Goal: Information Seeking & Learning: Learn about a topic

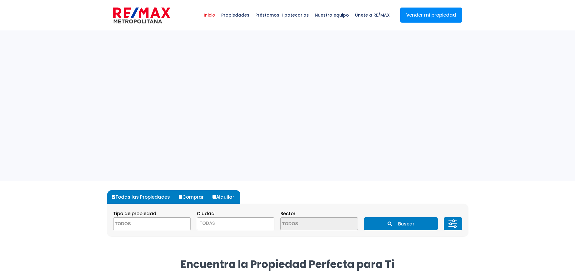
select select
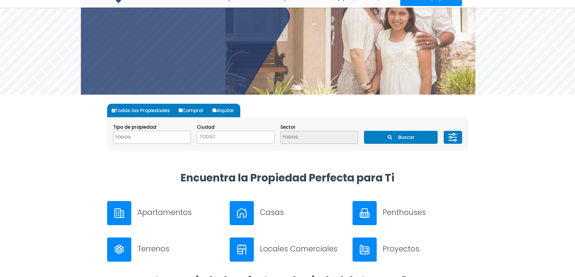
scroll to position [91, 0]
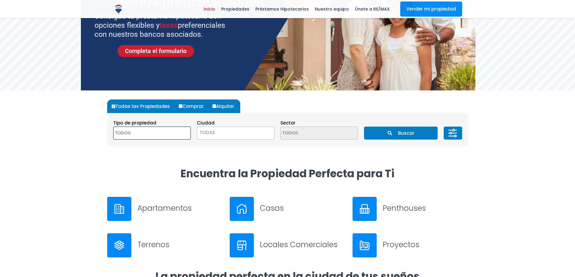
click at [173, 130] on span at bounding box center [152, 133] width 78 height 13
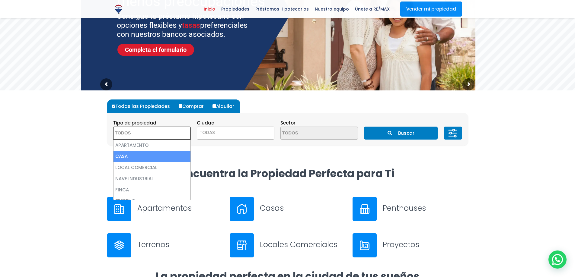
click at [230, 136] on span "TODAS" at bounding box center [235, 133] width 77 height 8
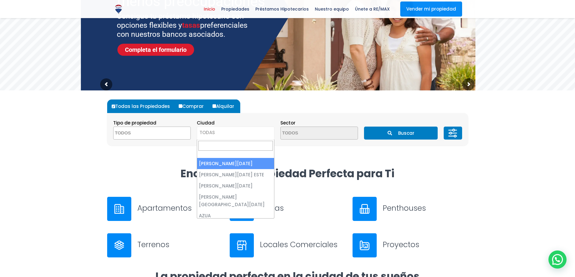
select select "1"
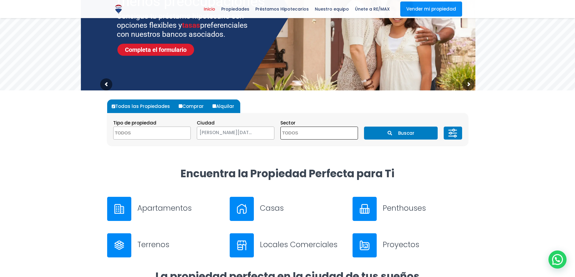
click at [295, 136] on textarea "Search" at bounding box center [310, 133] width 59 height 13
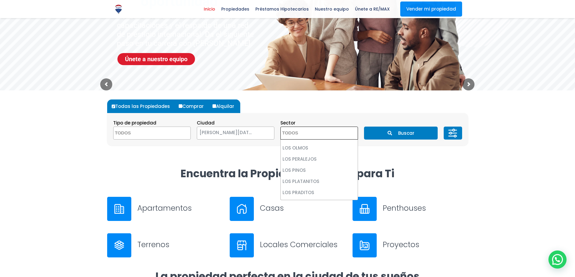
scroll to position [1781, 0]
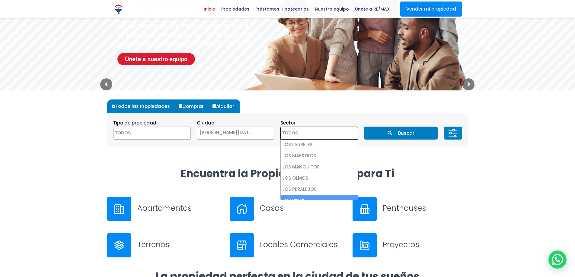
select select "42"
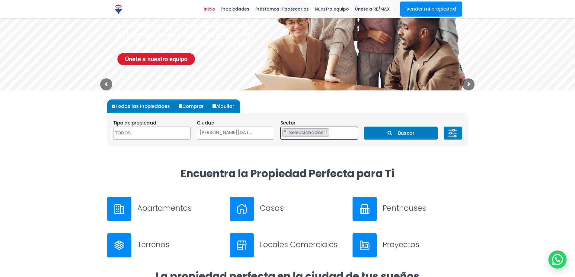
scroll to position [1104, 0]
click at [418, 130] on button "Buscar" at bounding box center [401, 133] width 74 height 13
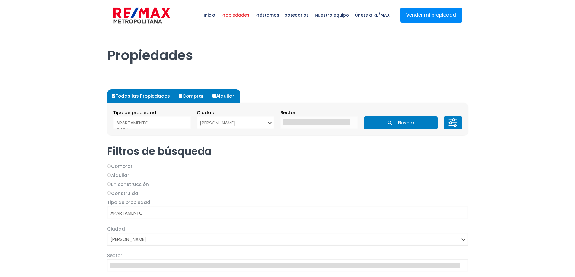
select select
select select "1"
select select
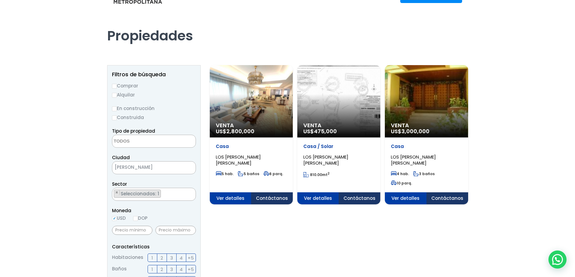
scroll to position [30, 0]
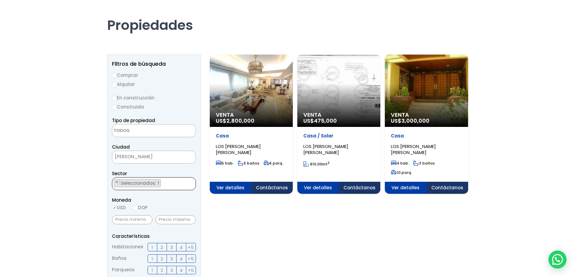
click at [174, 187] on ul "× Seleccionados: 1" at bounding box center [150, 184] width 76 height 13
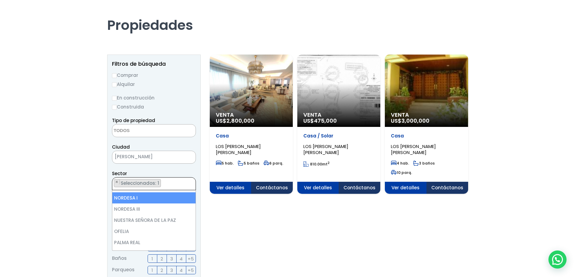
scroll to position [2184, 0]
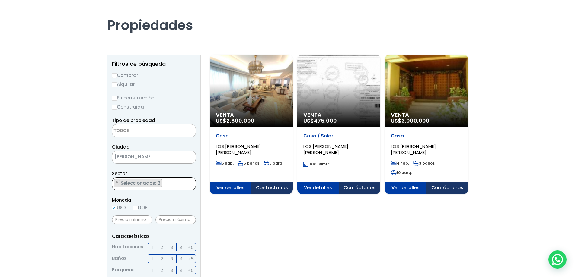
click at [170, 185] on ul "× Seleccionados: 2 × Seleccionados: 2" at bounding box center [150, 184] width 76 height 13
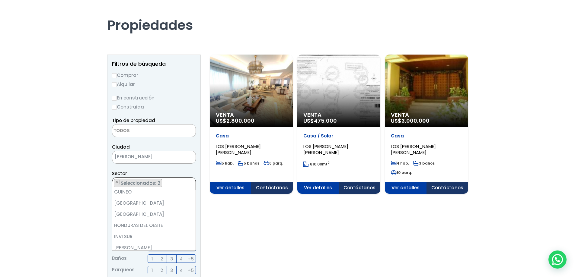
scroll to position [1067, 0]
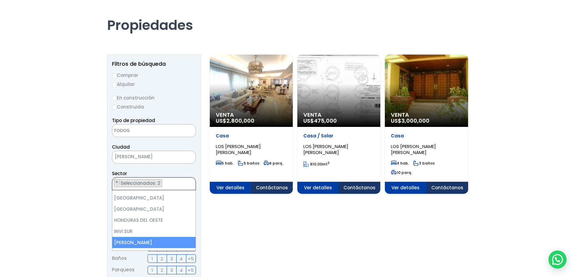
select select "96"
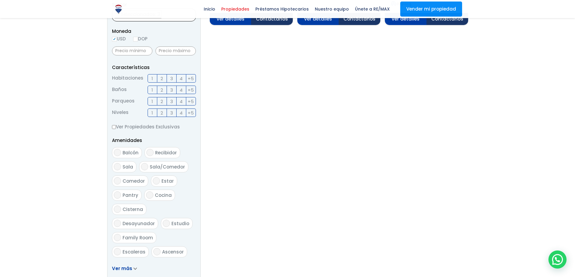
scroll to position [302, 0]
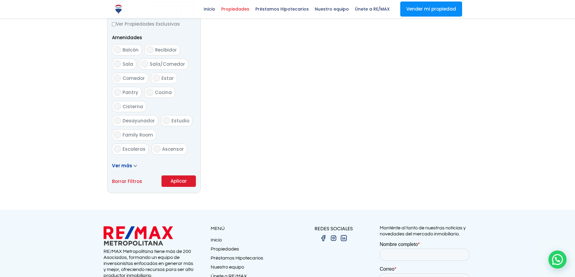
click at [171, 184] on button "Aplicar" at bounding box center [179, 181] width 34 height 11
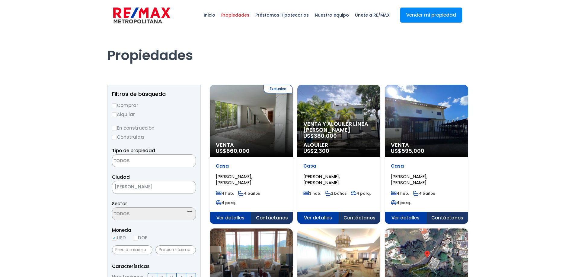
select select
click at [287, 142] on p "Venta y alquiler línea blanca US$ 380,000" at bounding box center [251, 148] width 71 height 12
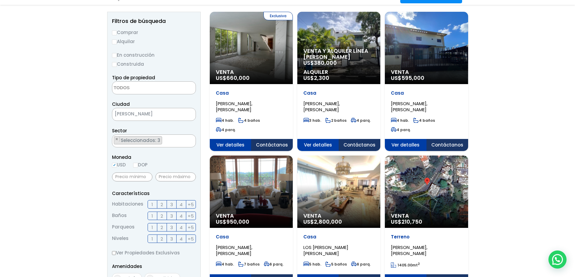
scroll to position [91, 0]
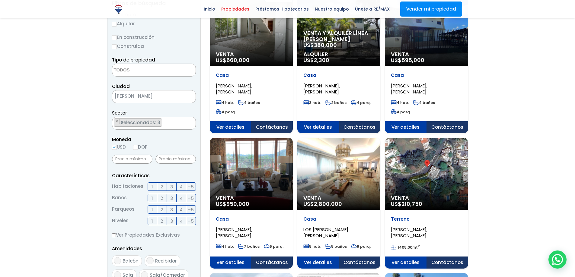
click at [293, 48] on div "Venta US$ 595,000" at bounding box center [251, 30] width 83 height 72
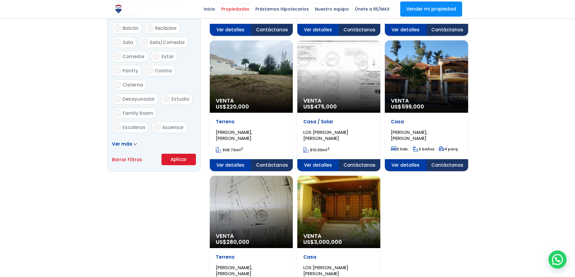
scroll to position [362, 0]
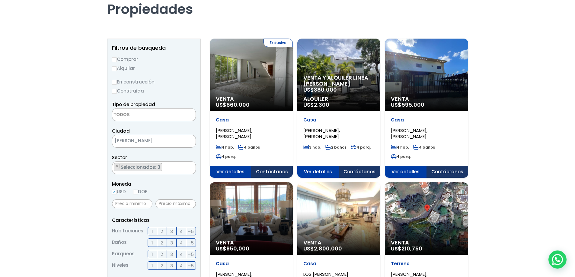
scroll to position [0, 0]
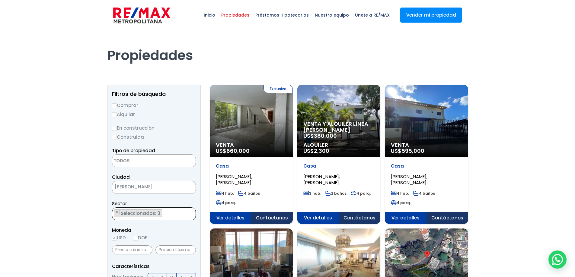
click at [166, 216] on ul "× Seleccionados: 3 × Seleccionados: 3 × Seleccionados: 3" at bounding box center [150, 214] width 76 height 13
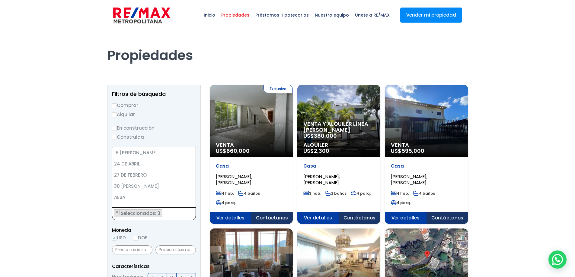
scroll to position [1069, 0]
click at [117, 212] on span "×" at bounding box center [116, 212] width 3 height 5
click at [115, 213] on textarea "Search" at bounding box center [113, 214] width 3 height 13
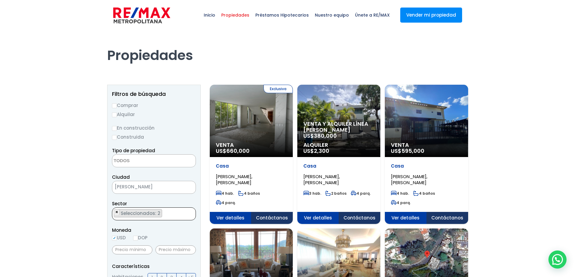
click at [117, 212] on span "×" at bounding box center [116, 212] width 3 height 5
select select "30"
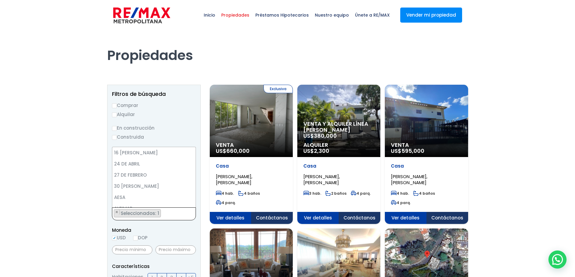
scroll to position [2193, 0]
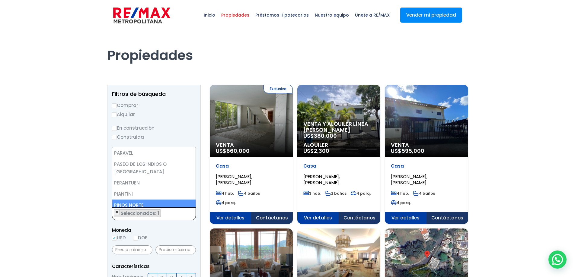
click at [117, 212] on span "×" at bounding box center [116, 212] width 3 height 5
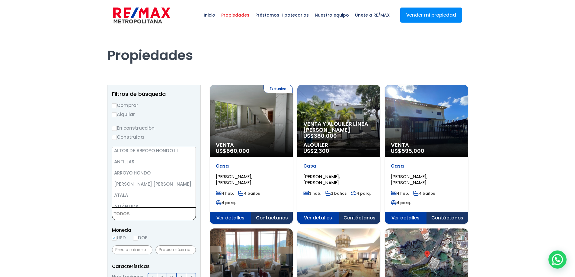
scroll to position [91, 0]
select select "11"
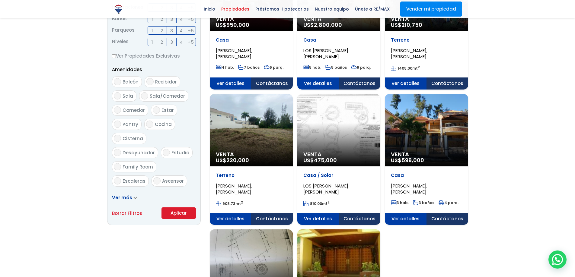
scroll to position [302, 0]
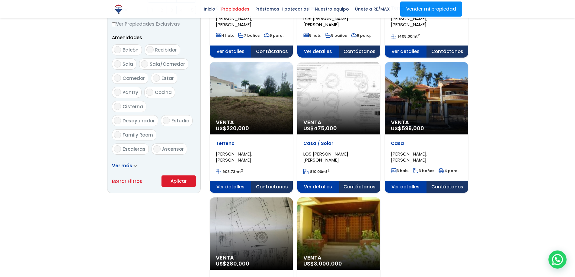
click at [179, 182] on button "Aplicar" at bounding box center [179, 181] width 34 height 11
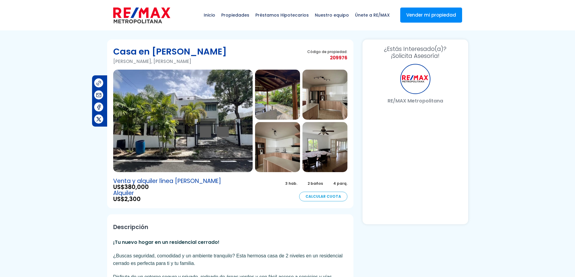
select select "US"
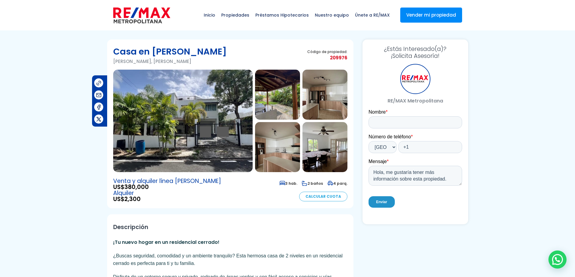
click at [224, 119] on img at bounding box center [182, 121] width 139 height 103
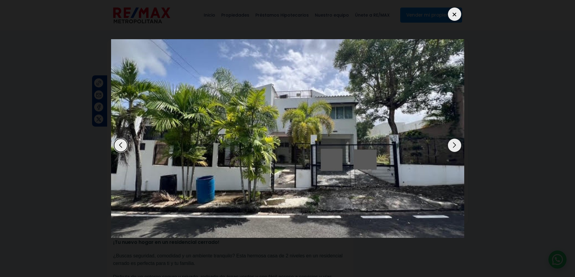
click at [456, 147] on div "Next slide" at bounding box center [454, 145] width 13 height 13
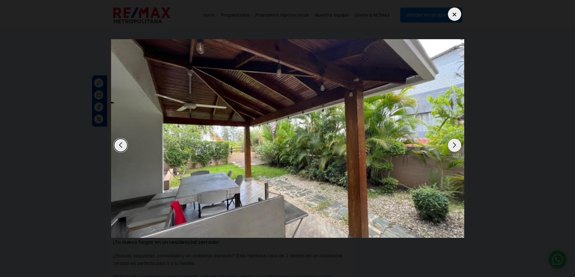
click at [456, 147] on div "Next slide" at bounding box center [454, 145] width 13 height 13
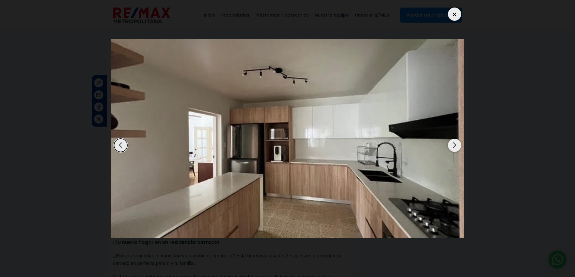
click at [456, 147] on div "Next slide" at bounding box center [454, 145] width 13 height 13
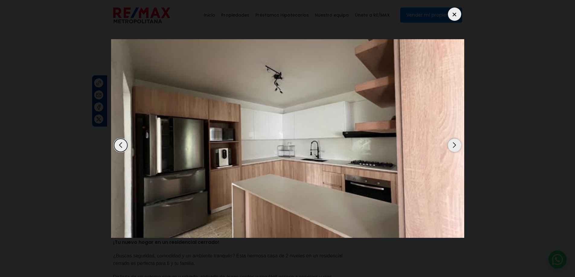
click at [456, 147] on div "Next slide" at bounding box center [454, 145] width 13 height 13
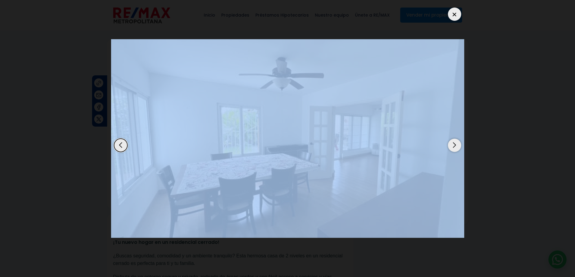
click at [456, 147] on div "Next slide" at bounding box center [454, 145] width 13 height 13
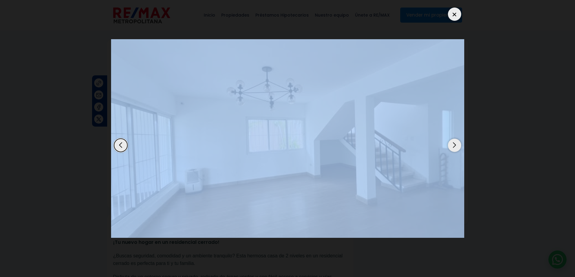
click at [456, 147] on div "Next slide" at bounding box center [454, 145] width 13 height 13
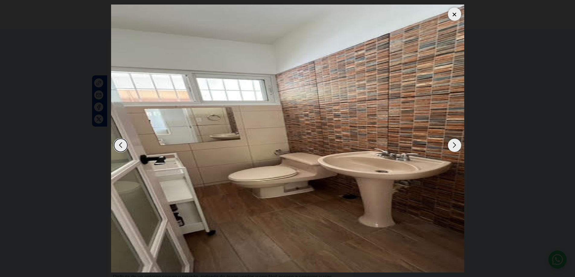
click at [456, 147] on div "Next slide" at bounding box center [454, 145] width 13 height 13
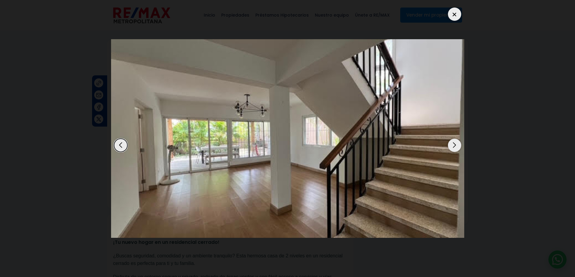
click at [456, 147] on div "Next slide" at bounding box center [454, 145] width 13 height 13
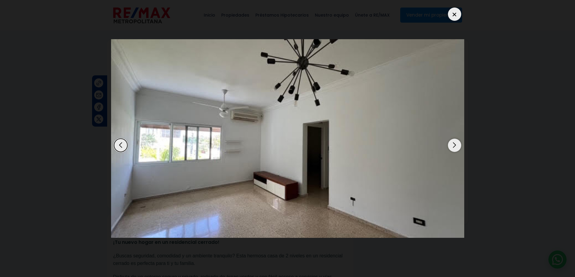
click at [456, 147] on div "Next slide" at bounding box center [454, 145] width 13 height 13
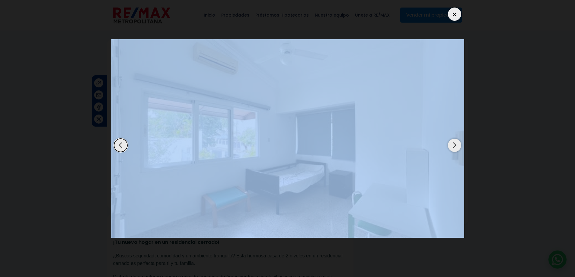
click at [456, 147] on div "Next slide" at bounding box center [454, 145] width 13 height 13
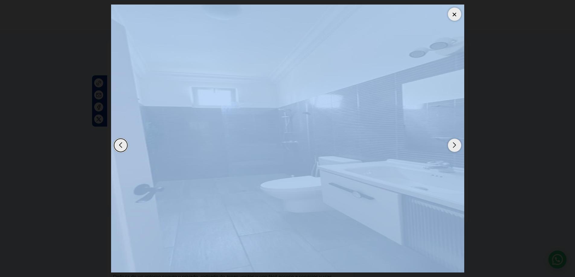
click at [452, 16] on div at bounding box center [454, 14] width 13 height 13
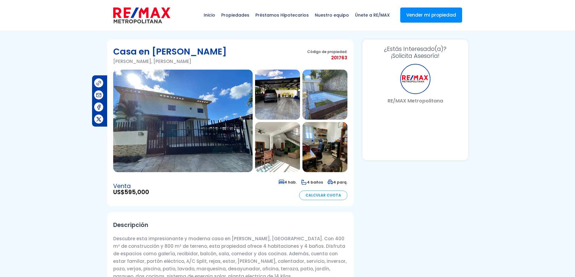
select select "US"
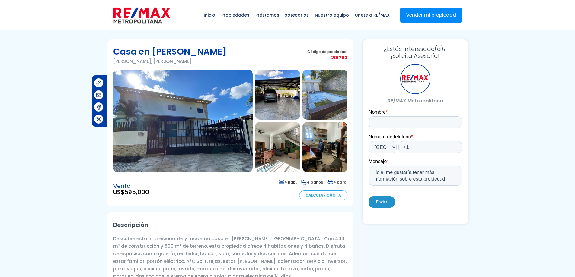
click at [235, 113] on img at bounding box center [182, 121] width 139 height 103
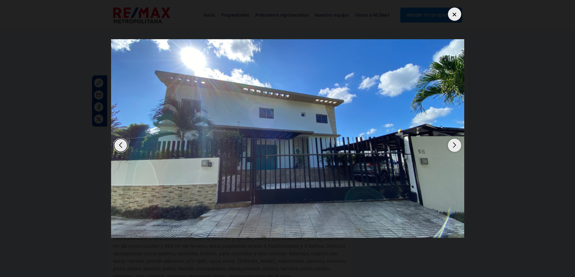
click at [453, 147] on div "Next slide" at bounding box center [454, 145] width 13 height 13
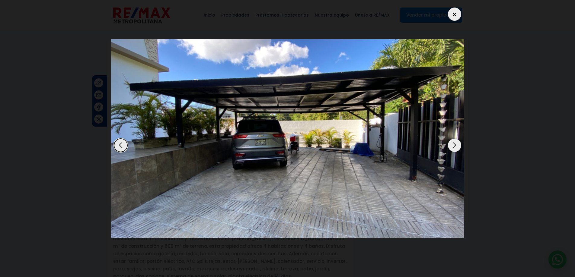
click at [453, 147] on div "Next slide" at bounding box center [454, 145] width 13 height 13
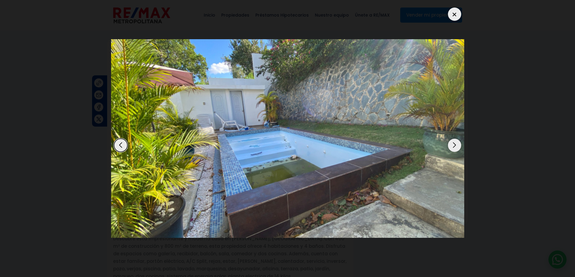
click at [453, 147] on div "Next slide" at bounding box center [454, 145] width 13 height 13
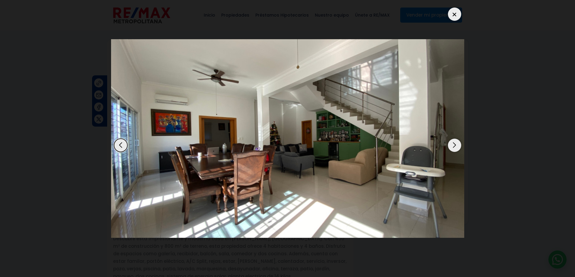
click at [453, 147] on div "Next slide" at bounding box center [454, 145] width 13 height 13
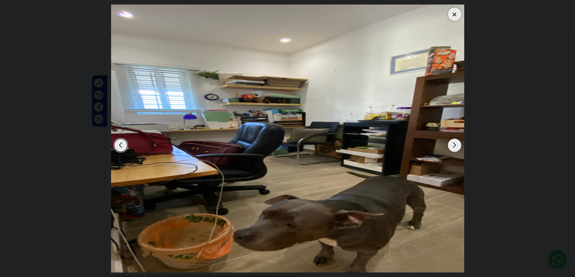
click at [453, 147] on div "Next slide" at bounding box center [454, 145] width 13 height 13
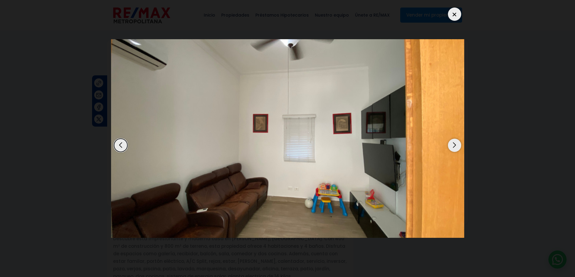
click at [453, 147] on div "Next slide" at bounding box center [454, 145] width 13 height 13
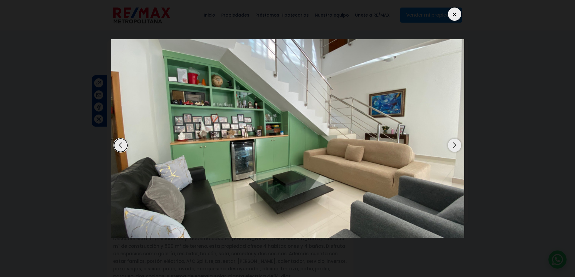
click at [453, 147] on div "Next slide" at bounding box center [454, 145] width 13 height 13
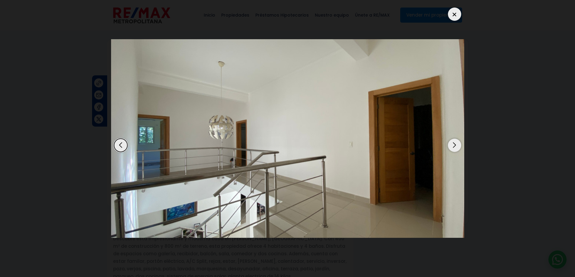
click at [453, 147] on div "Next slide" at bounding box center [454, 145] width 13 height 13
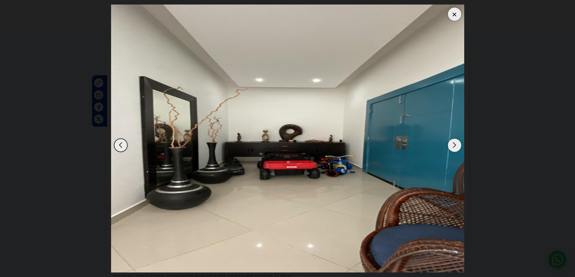
click at [453, 8] on div at bounding box center [454, 14] width 13 height 13
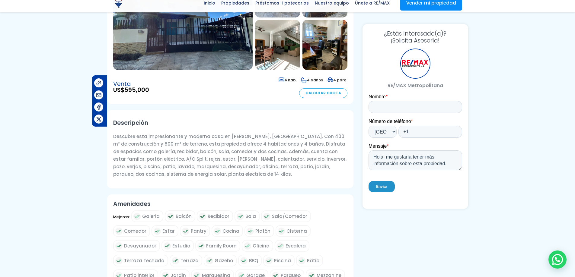
scroll to position [121, 0]
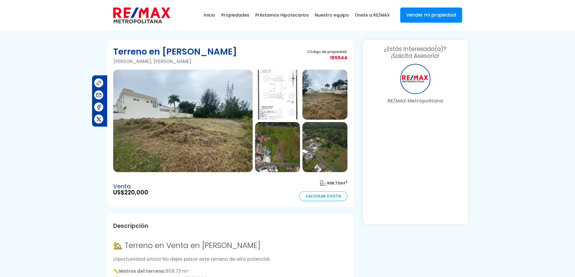
select select "US"
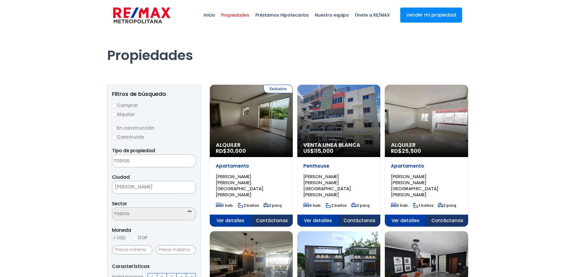
select select
select select "11"
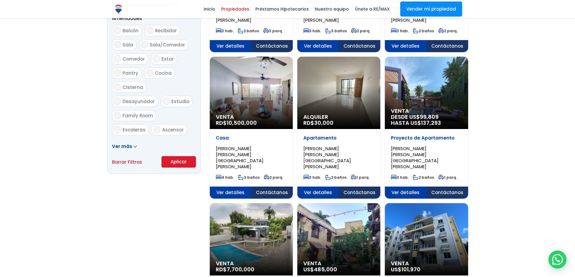
scroll to position [332, 0]
